Goal: Task Accomplishment & Management: Manage account settings

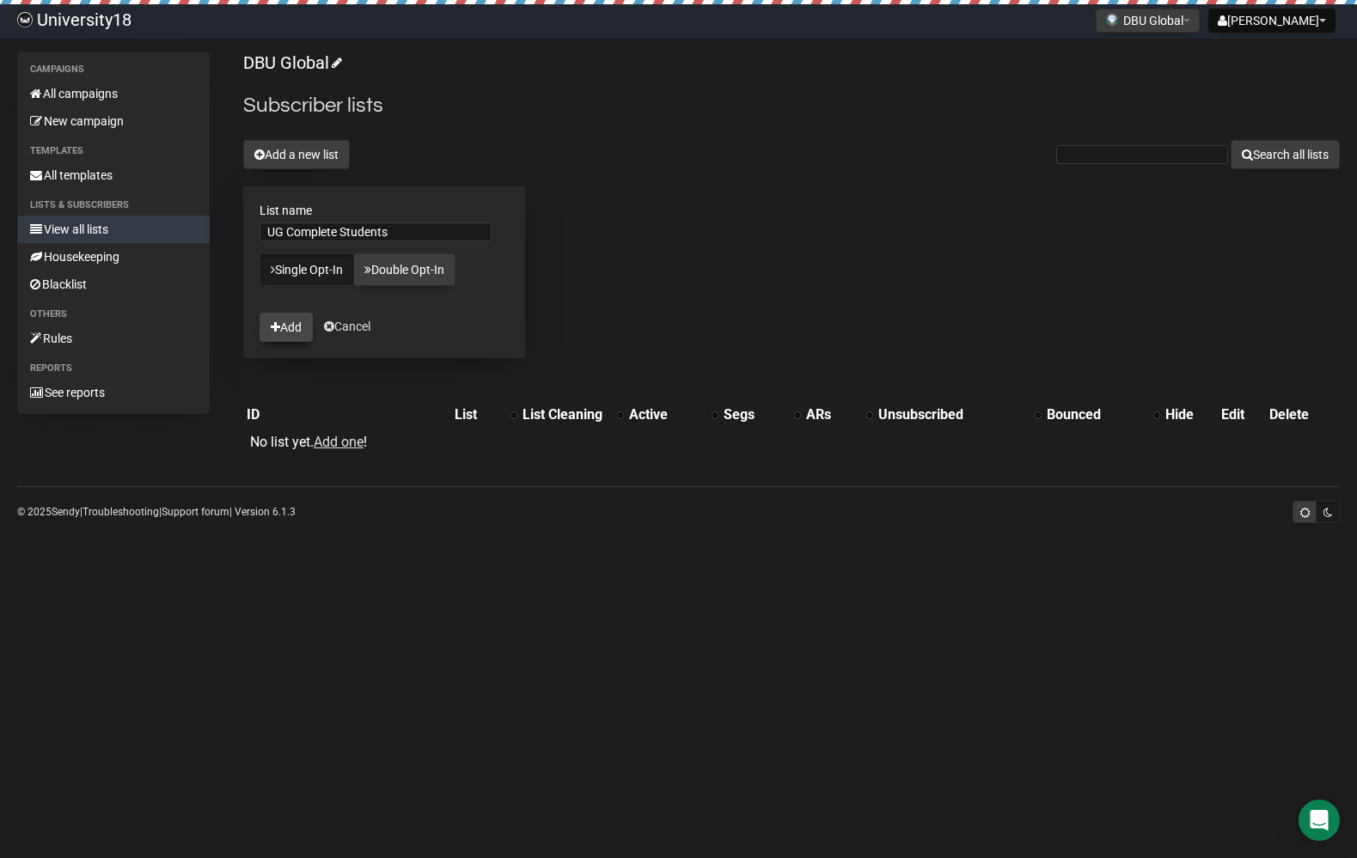
type input "UG Complete Students"
click at [294, 341] on button "Add" at bounding box center [285, 327] width 53 height 29
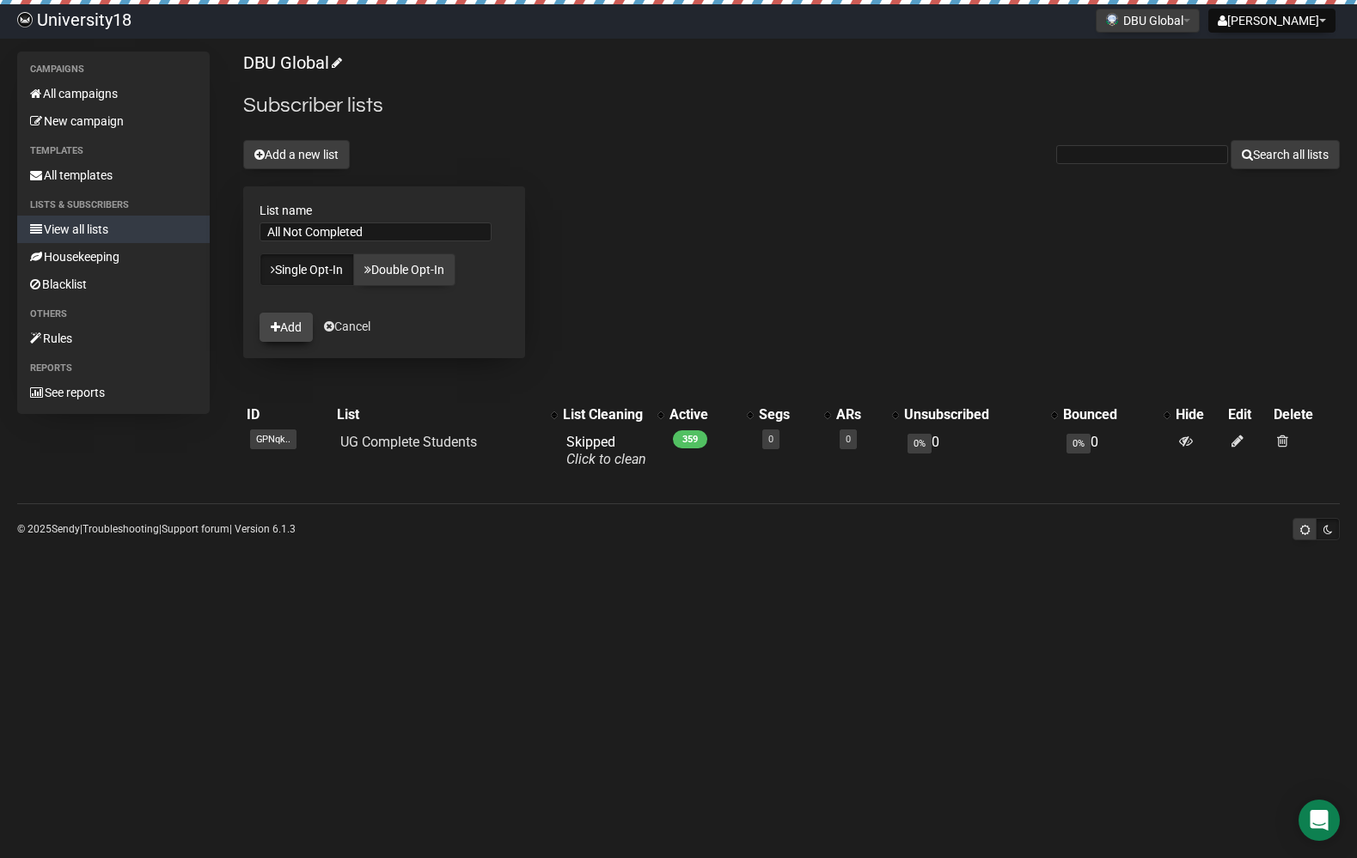
type input "All Not Completed"
click at [298, 316] on button "Add" at bounding box center [285, 327] width 53 height 29
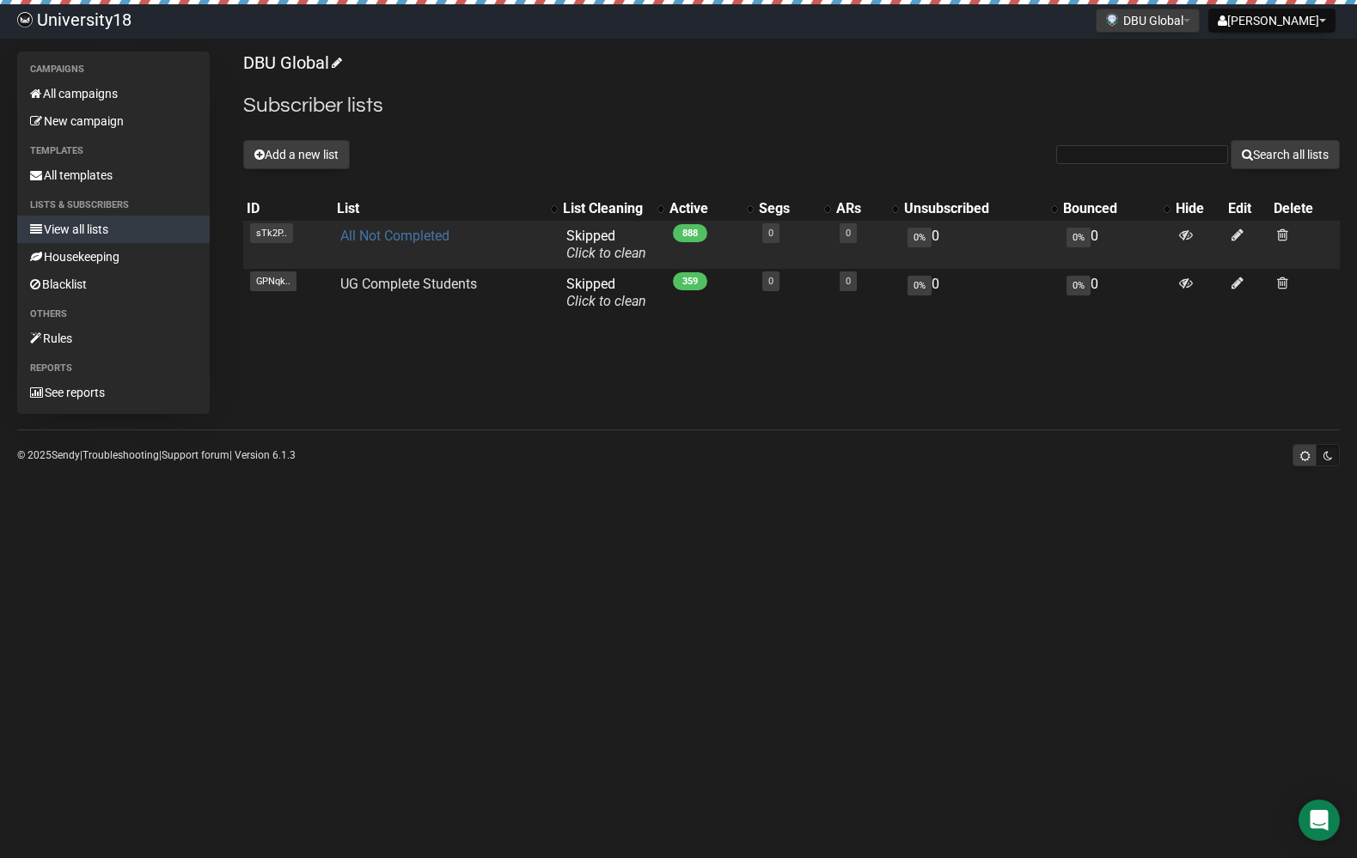
click at [389, 233] on link "All Not Completed" at bounding box center [394, 236] width 109 height 16
click at [374, 240] on link "All Not Completed" at bounding box center [394, 236] width 109 height 16
